Goal: Task Accomplishment & Management: Use online tool/utility

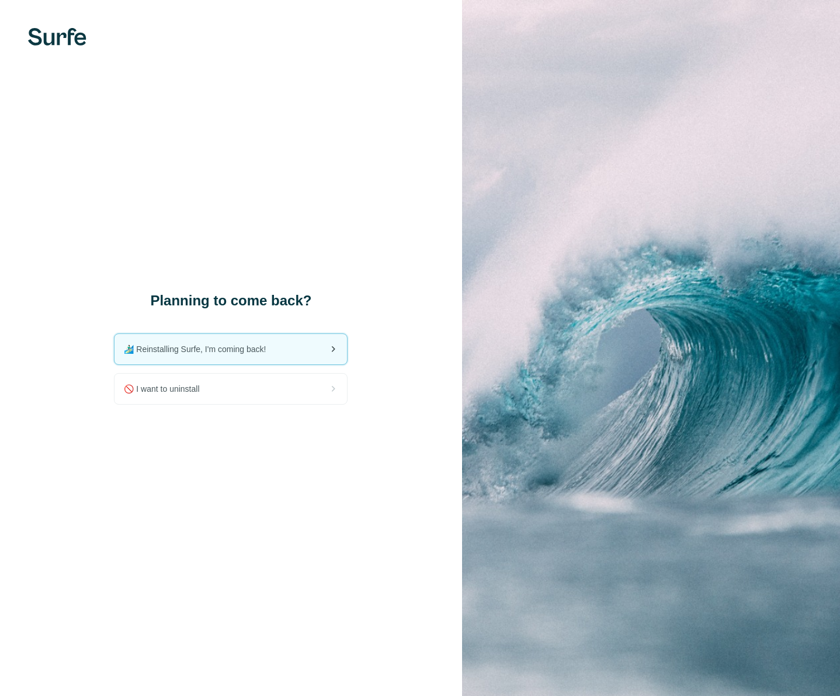
click at [168, 342] on div "🏄🏻‍♂️ Reinstalling Surfe, I'm coming back!" at bounding box center [230, 349] width 232 height 30
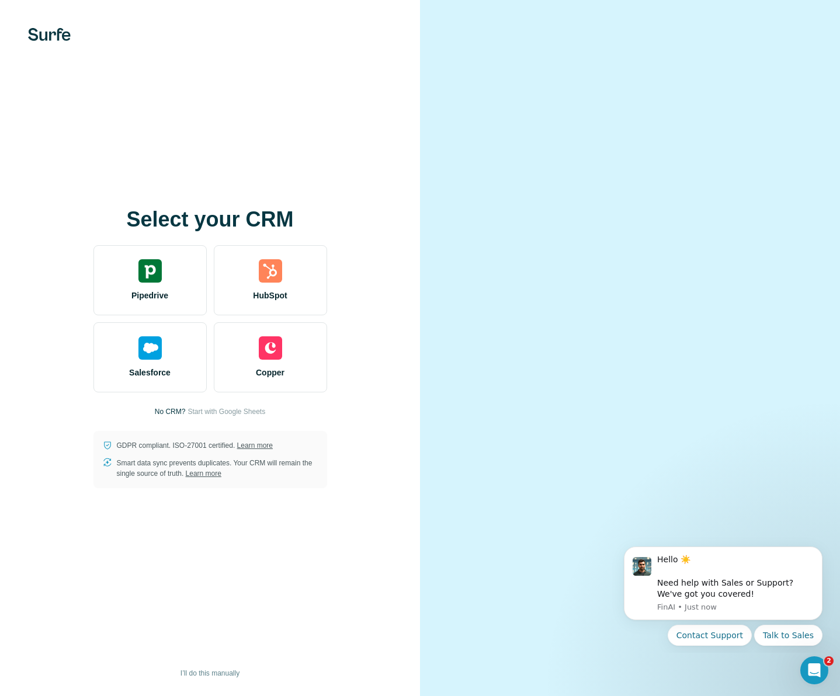
click at [394, 91] on div "Select your CRM Pipedrive HubSpot Salesforce Copper No CRM? Start with Google S…" at bounding box center [210, 348] width 420 height 696
